Goal: Information Seeking & Learning: Learn about a topic

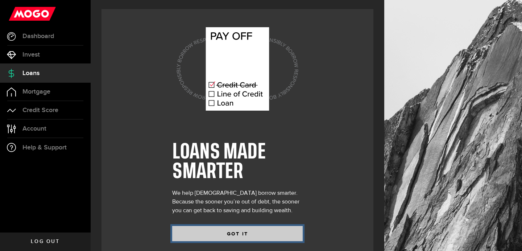
click at [223, 232] on button "GOT IT" at bounding box center [237, 233] width 130 height 15
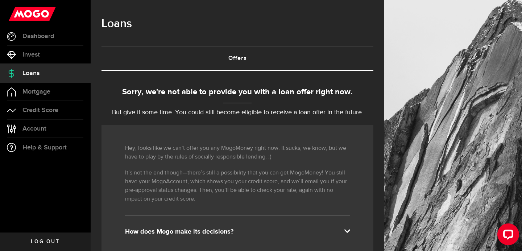
click at [222, 230] on div "How does Mogo make its decisions?" at bounding box center [237, 231] width 225 height 9
